Goal: Navigation & Orientation: Find specific page/section

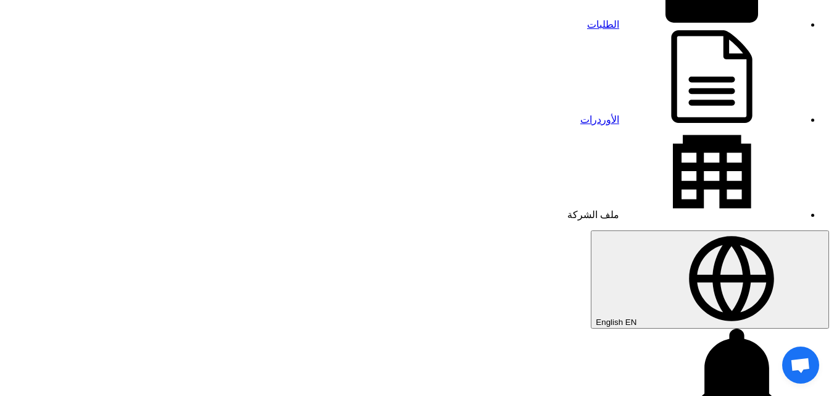
scroll to position [124, 0]
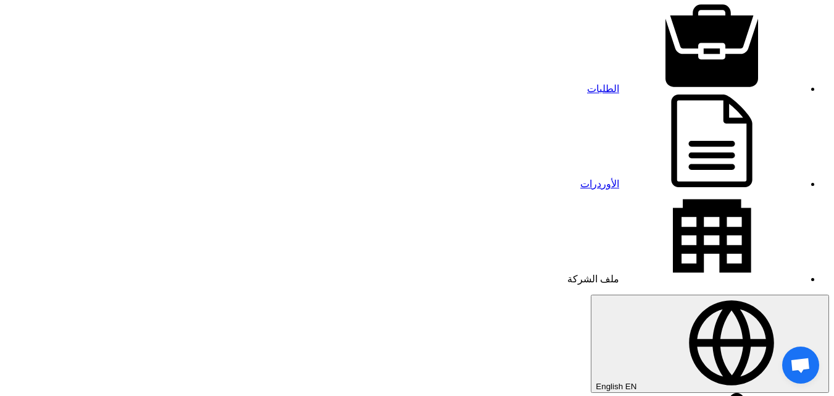
scroll to position [0, 0]
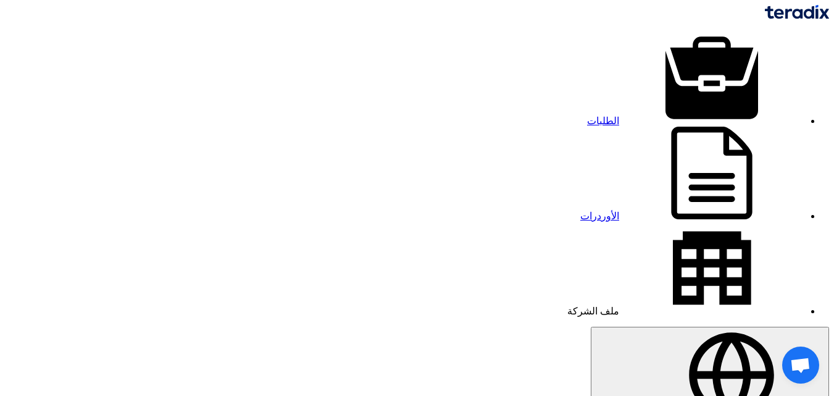
click at [647, 116] on link "الطلبات" at bounding box center [695, 121] width 217 height 11
click at [620, 127] on icon at bounding box center [712, 173] width 185 height 93
click at [765, 15] on img at bounding box center [797, 12] width 64 height 14
click at [568, 306] on link "ملف الشركة" at bounding box center [686, 311] width 237 height 11
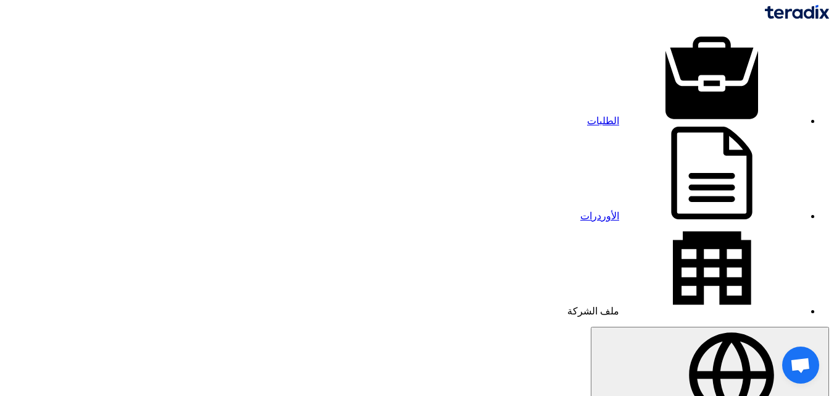
click at [581, 211] on link "الأوردرات" at bounding box center [693, 216] width 224 height 11
click at [650, 116] on link "الطلبات" at bounding box center [695, 121] width 217 height 11
